Goal: Transaction & Acquisition: Register for event/course

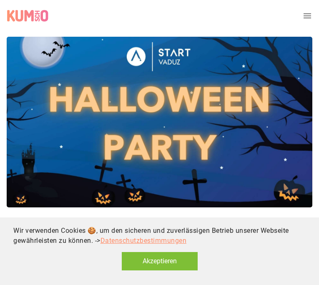
click at [190, 264] on button "Akzeptieren" at bounding box center [160, 261] width 76 height 18
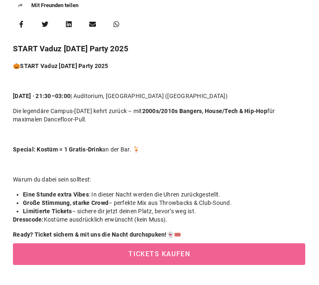
scroll to position [220, 0]
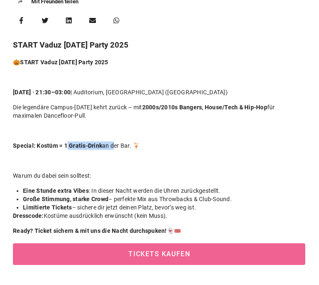
drag, startPoint x: 68, startPoint y: 148, endPoint x: 113, endPoint y: 146, distance: 45.0
click at [113, 146] on p "Special: Kostüm = 1 Gratis-Drink an der Bar. 🍹" at bounding box center [159, 145] width 292 height 8
click at [118, 176] on p "Warum du dabei sein solltest:" at bounding box center [159, 175] width 292 height 8
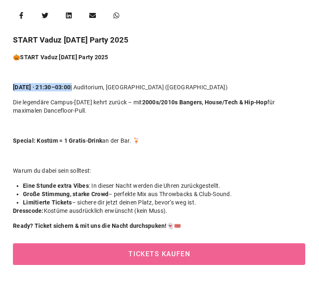
drag, startPoint x: 73, startPoint y: 82, endPoint x: 97, endPoint y: 85, distance: 24.4
click at [97, 85] on div "🎃 START Vaduz Halloween Party 2025 Sa, 25.10.2025 · 21:30–03:00 | Auditorium, U…" at bounding box center [159, 251] width 292 height 397
click at [93, 126] on p at bounding box center [159, 125] width 292 height 8
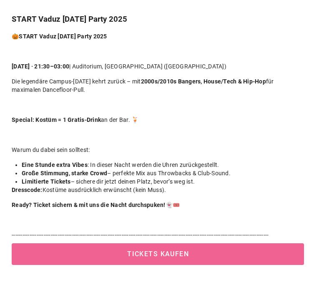
scroll to position [243, 2]
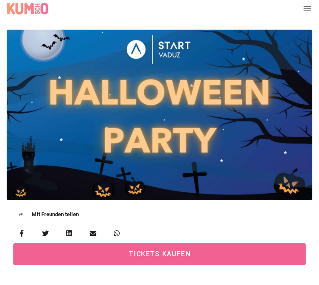
scroll to position [218, 0]
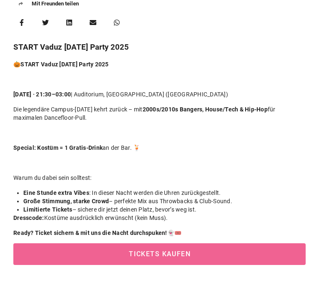
click at [141, 266] on div "Tickets kaufen" at bounding box center [159, 264] width 329 height 42
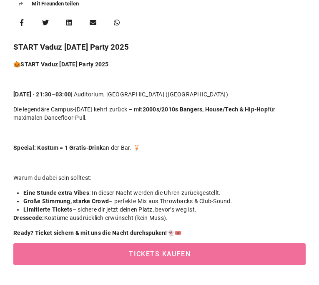
click at [144, 252] on span "Tickets kaufen" at bounding box center [159, 254] width 273 height 8
